Goal: Task Accomplishment & Management: Manage account settings

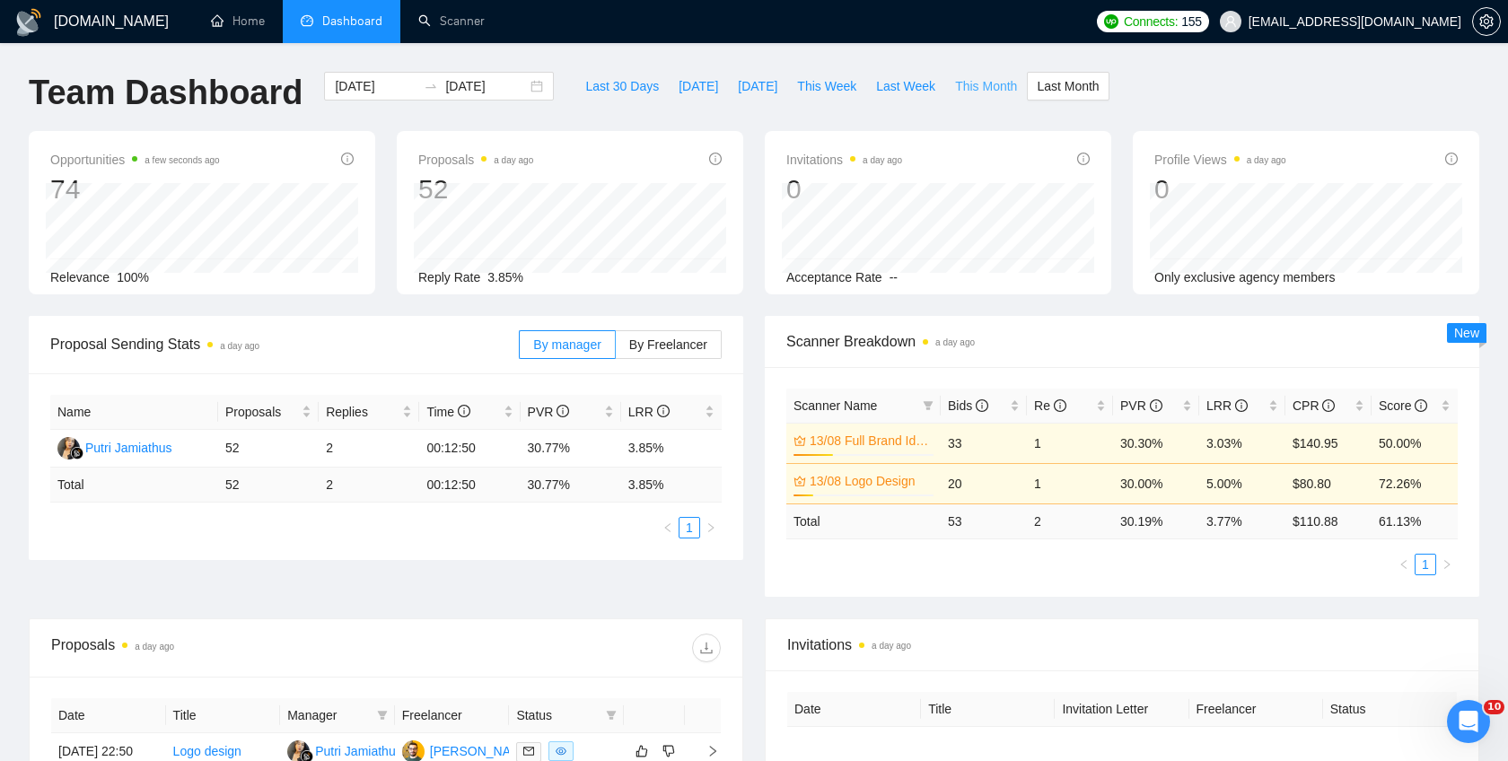
click at [988, 89] on span "This Month" at bounding box center [986, 86] width 62 height 20
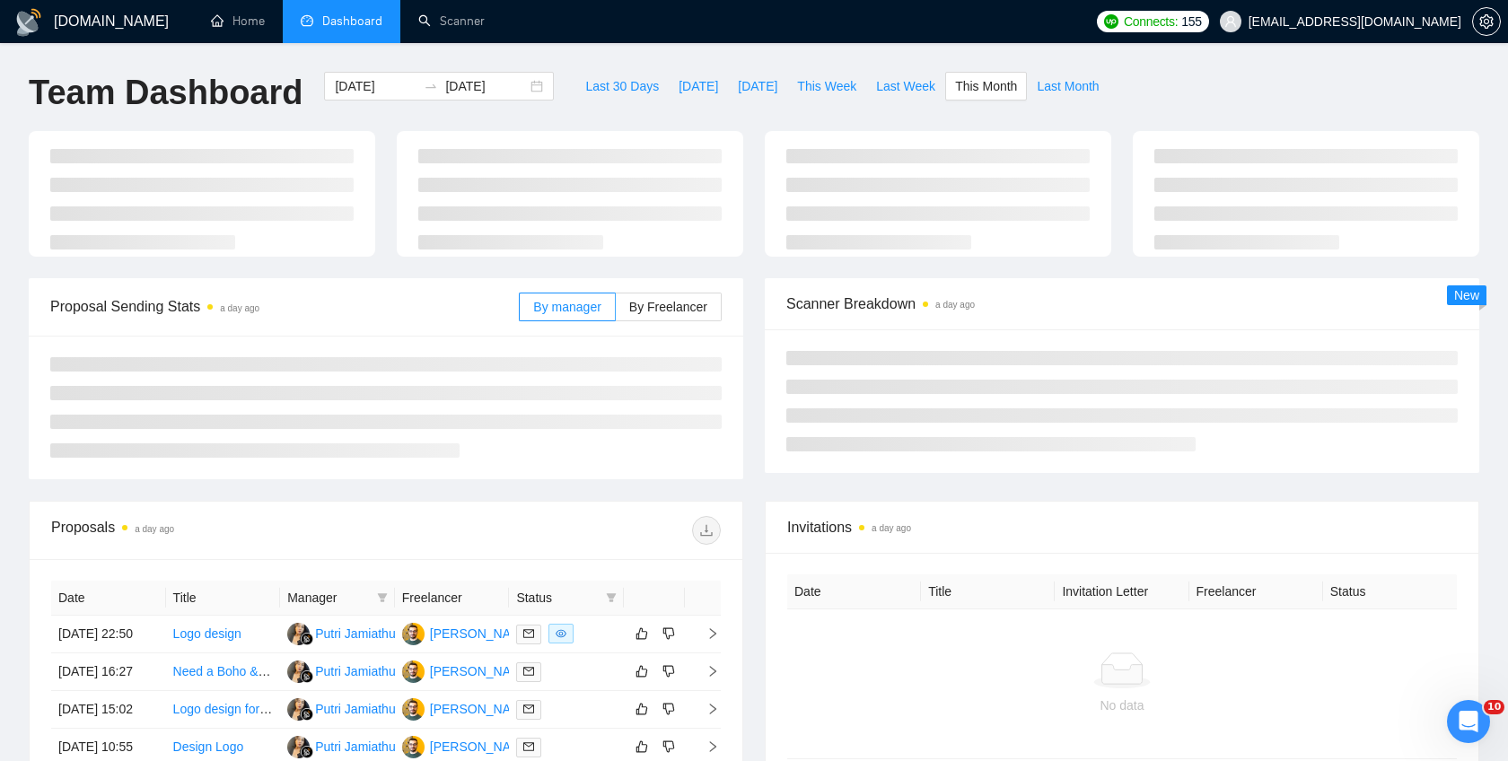
type input "[DATE]"
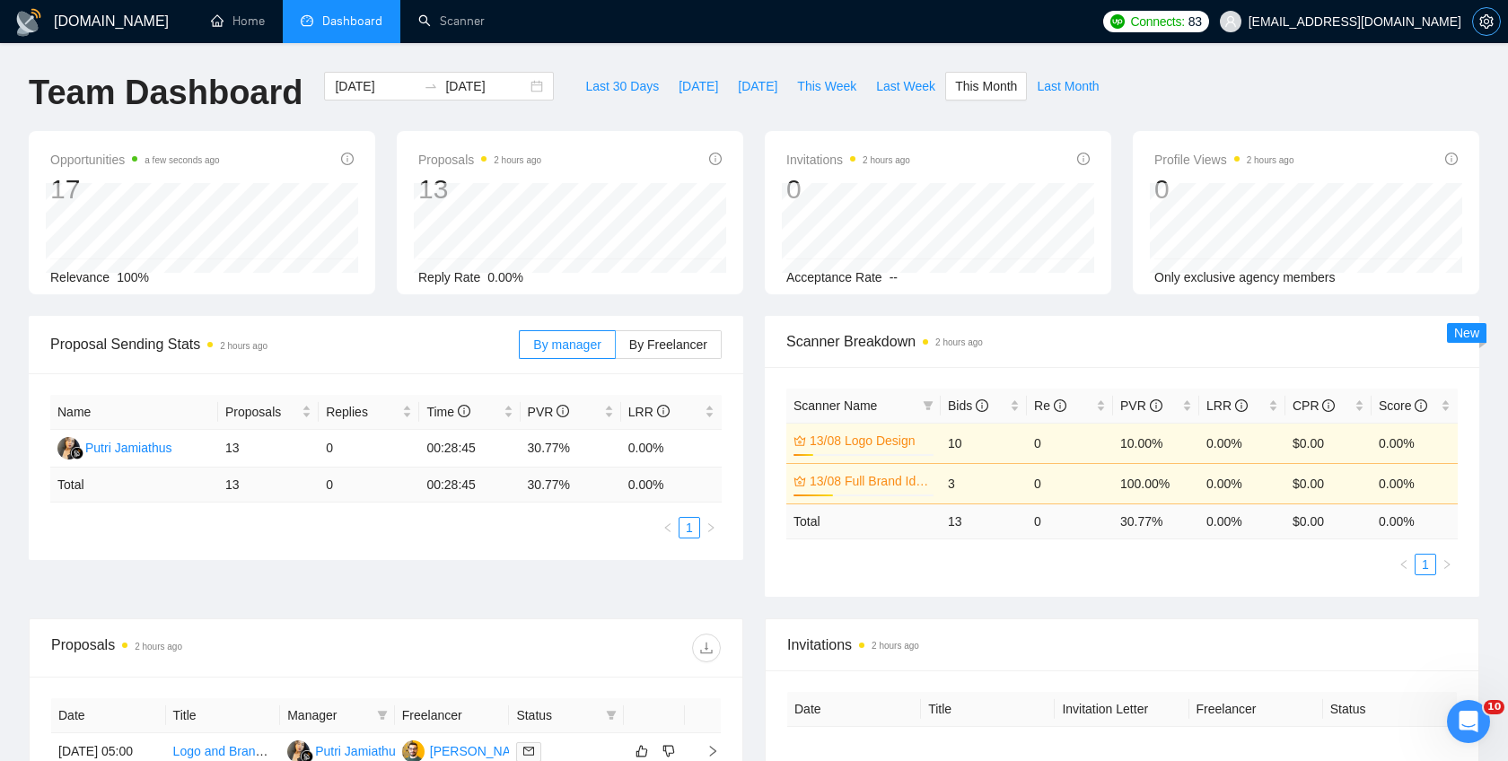
click at [1480, 28] on icon "setting" at bounding box center [1486, 21] width 14 height 14
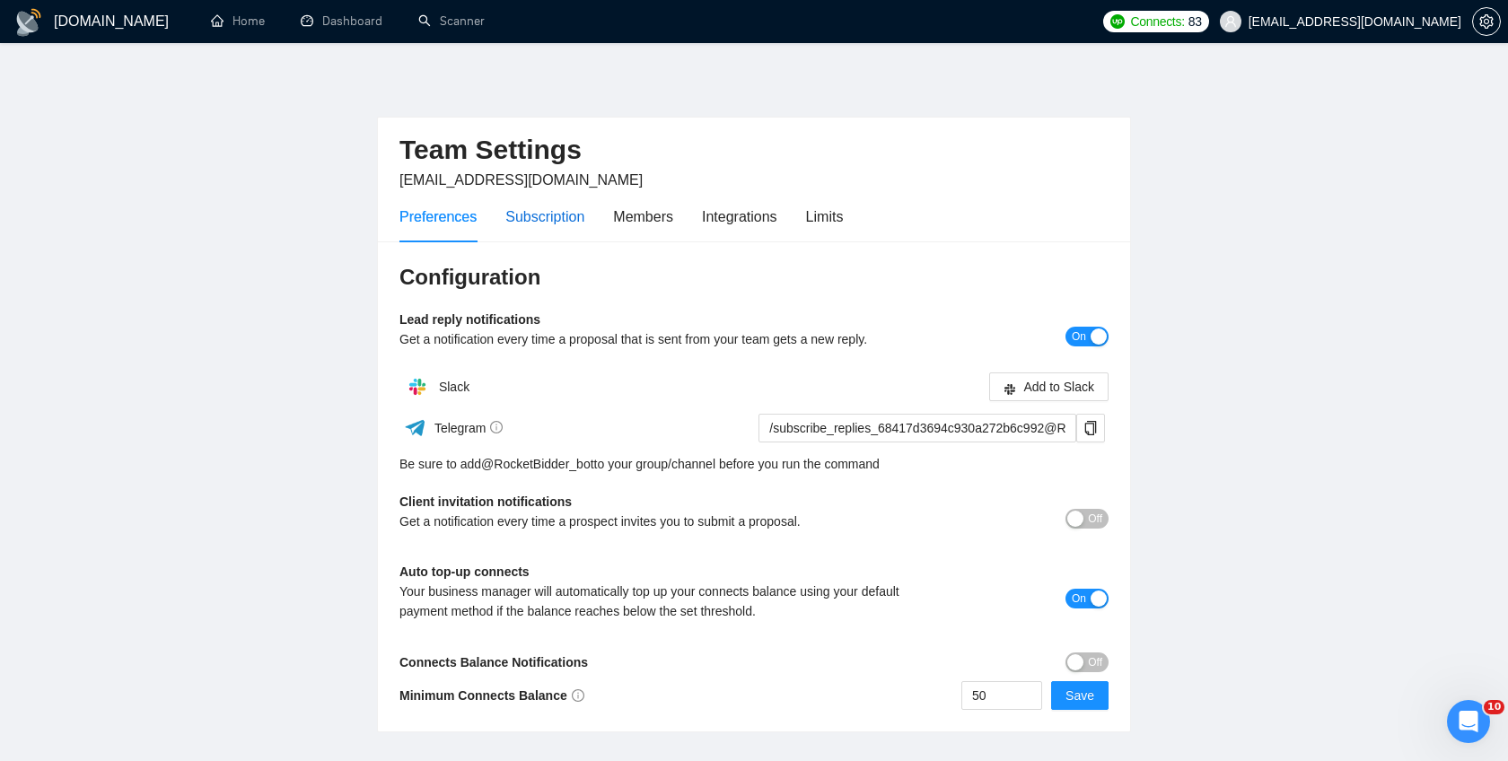
click at [566, 220] on div "Subscription" at bounding box center [544, 216] width 79 height 22
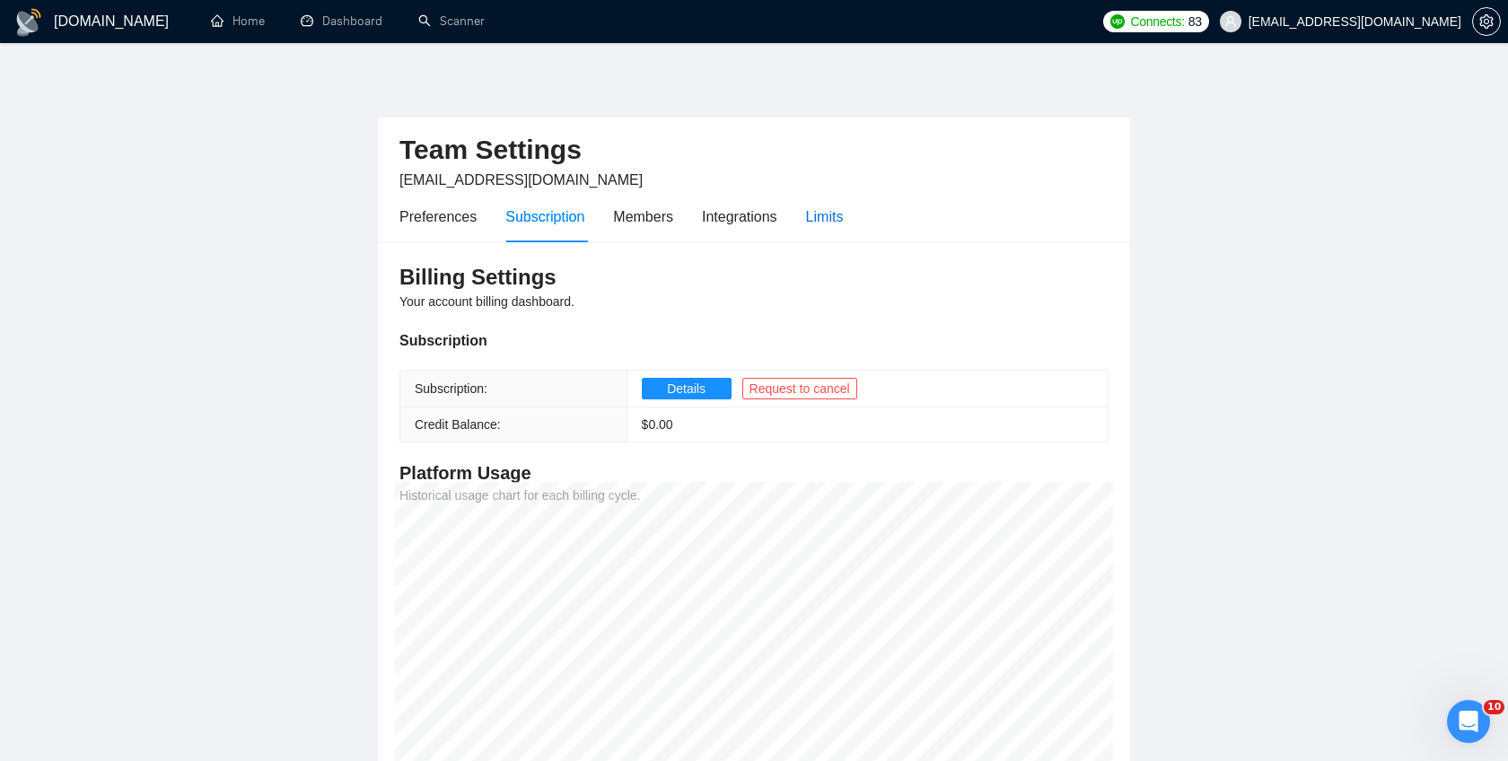
click at [822, 219] on div "Limits" at bounding box center [825, 216] width 38 height 22
